Goal: Navigation & Orientation: Find specific page/section

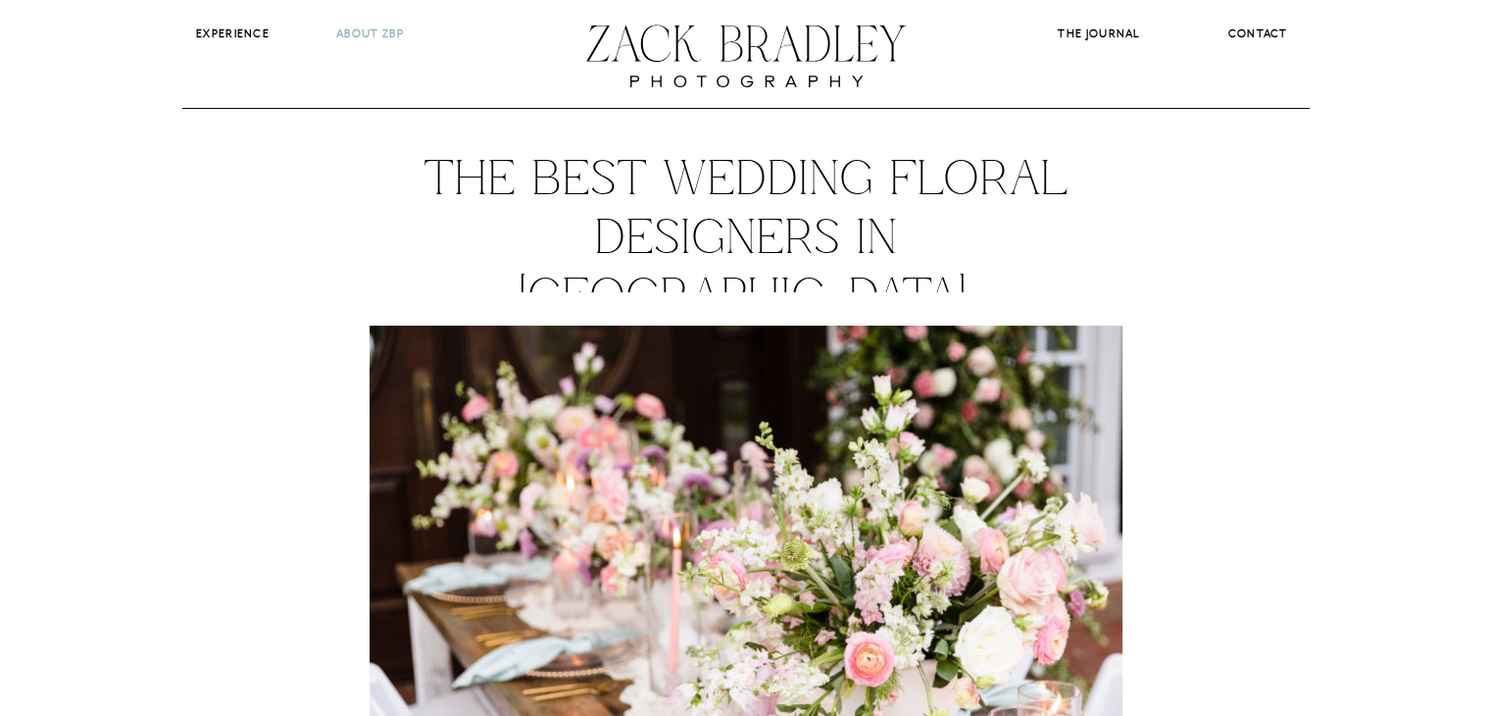
click at [345, 27] on b "About ZBP" at bounding box center [370, 33] width 68 height 14
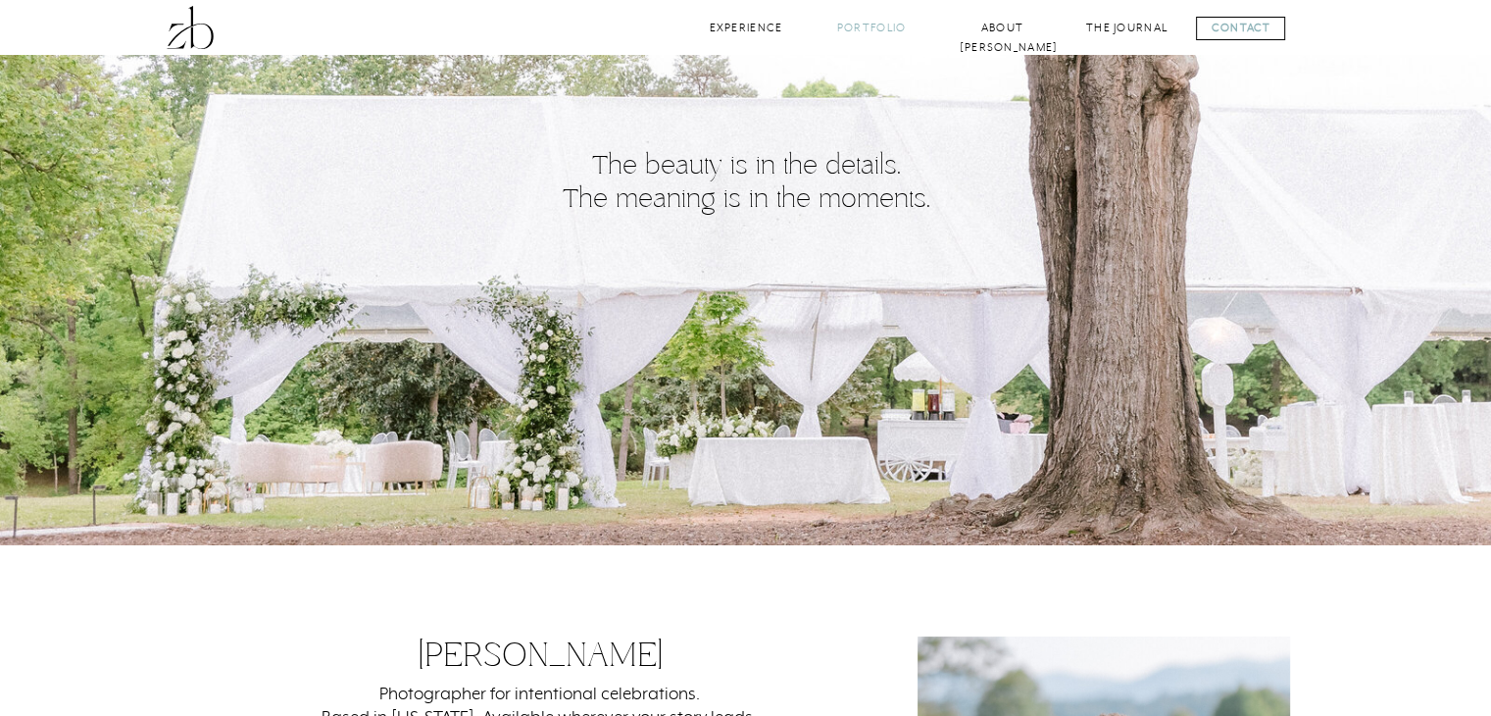
click at [849, 25] on nav "Portfolio" at bounding box center [871, 28] width 79 height 19
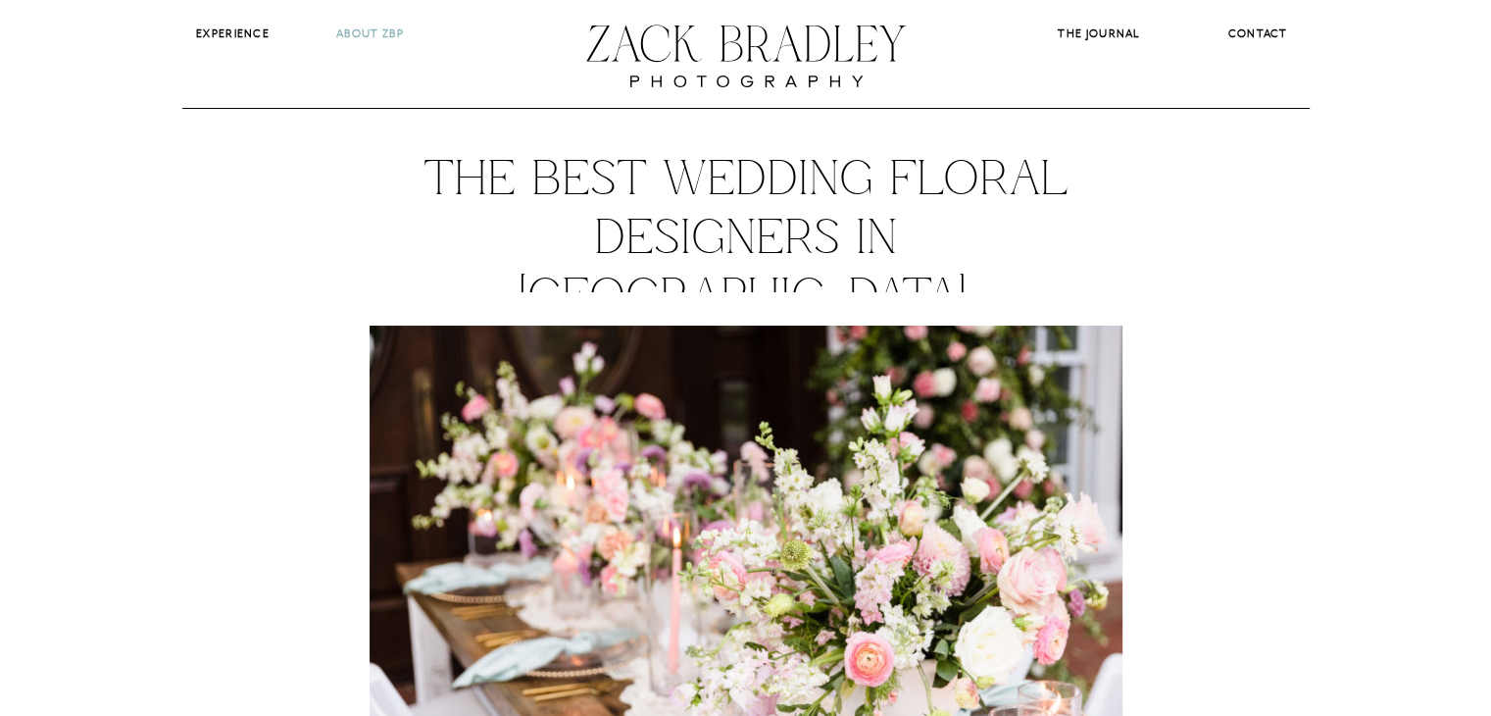
click at [387, 29] on b "About ZBP" at bounding box center [370, 33] width 68 height 14
click at [673, 108] on div at bounding box center [745, 55] width 329 height 111
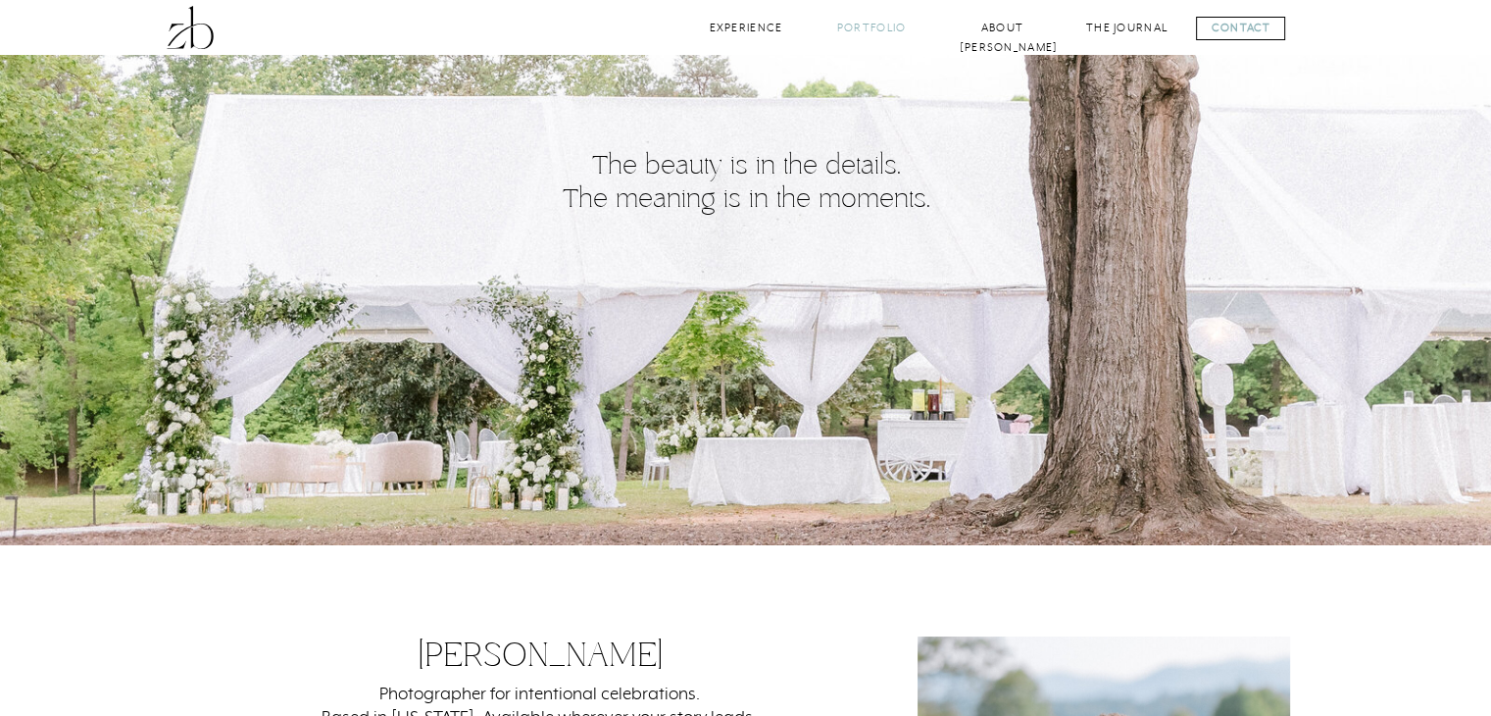
click at [882, 28] on nav "Portfolio" at bounding box center [871, 28] width 79 height 19
